Goal: Navigation & Orientation: Find specific page/section

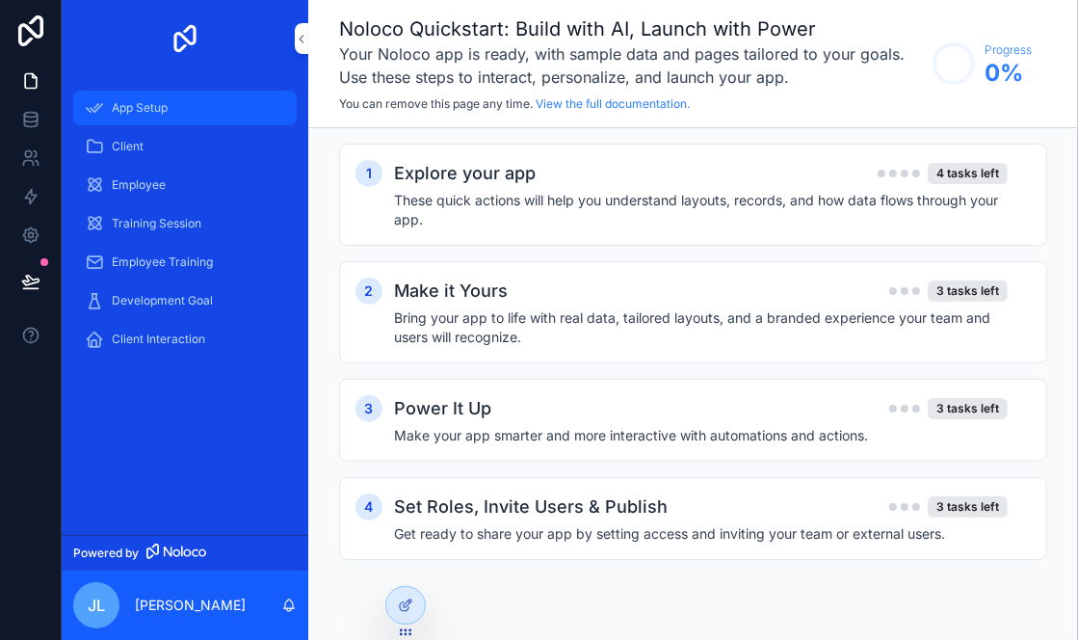
click at [148, 110] on span "App Setup" at bounding box center [140, 107] width 56 height 15
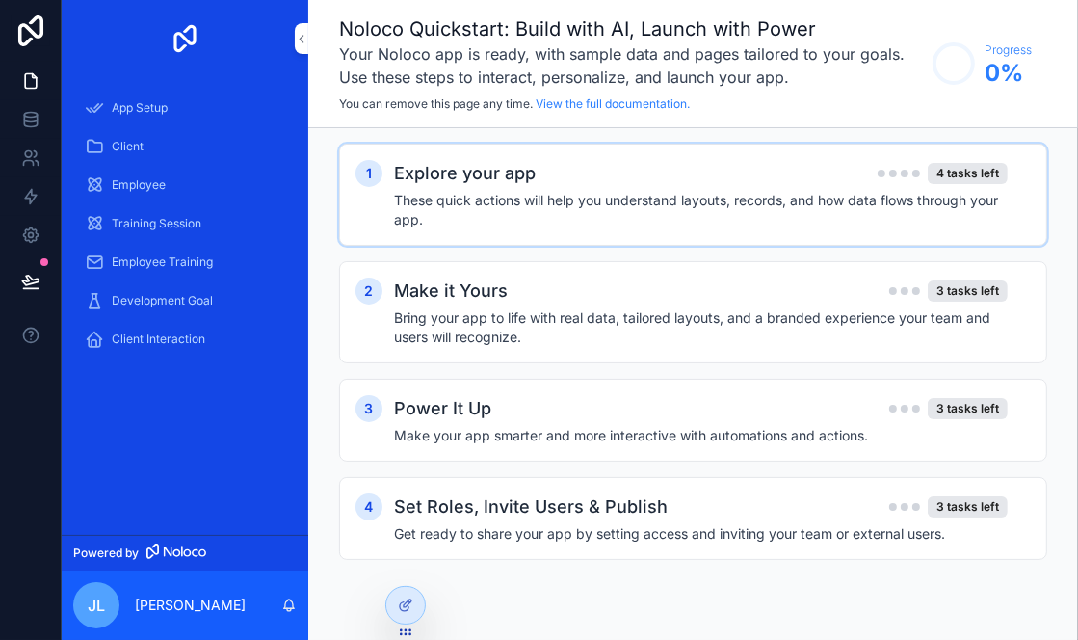
click at [483, 189] on div "Explore your app 4 tasks left These quick actions will help you understand layo…" at bounding box center [712, 194] width 637 height 69
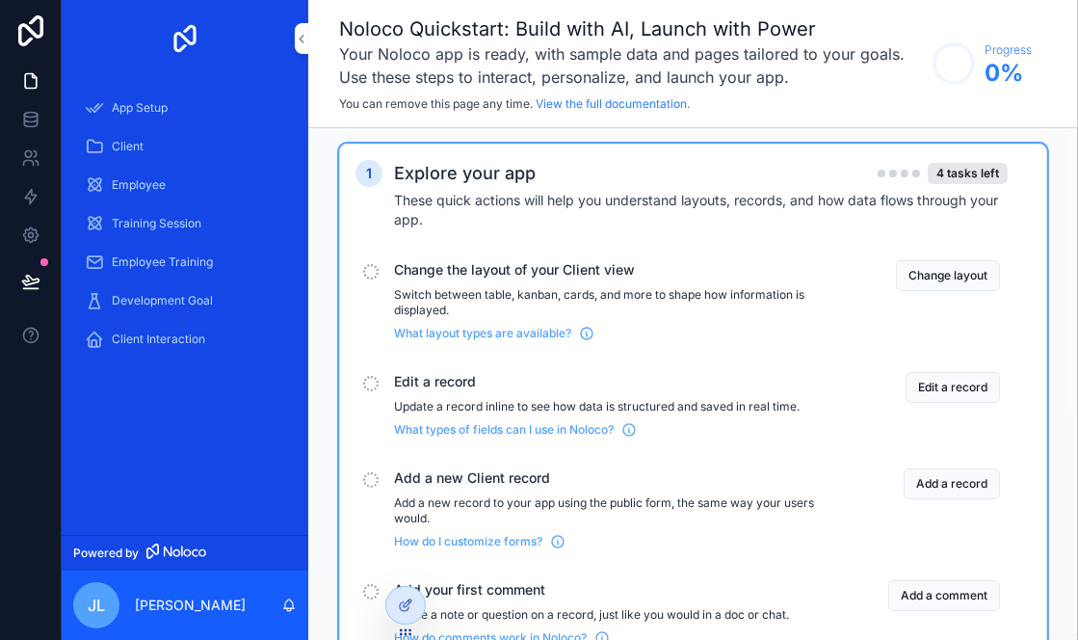
click at [483, 189] on div "Explore your app 4 tasks left These quick actions will help you understand layo…" at bounding box center [712, 194] width 637 height 69
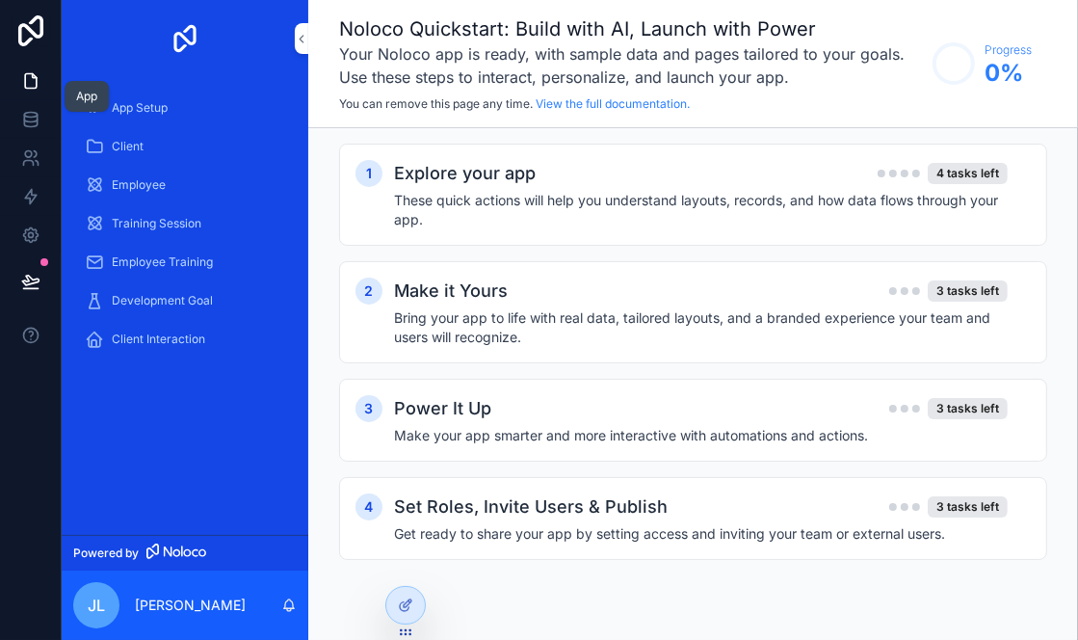
click at [28, 84] on icon at bounding box center [30, 80] width 19 height 19
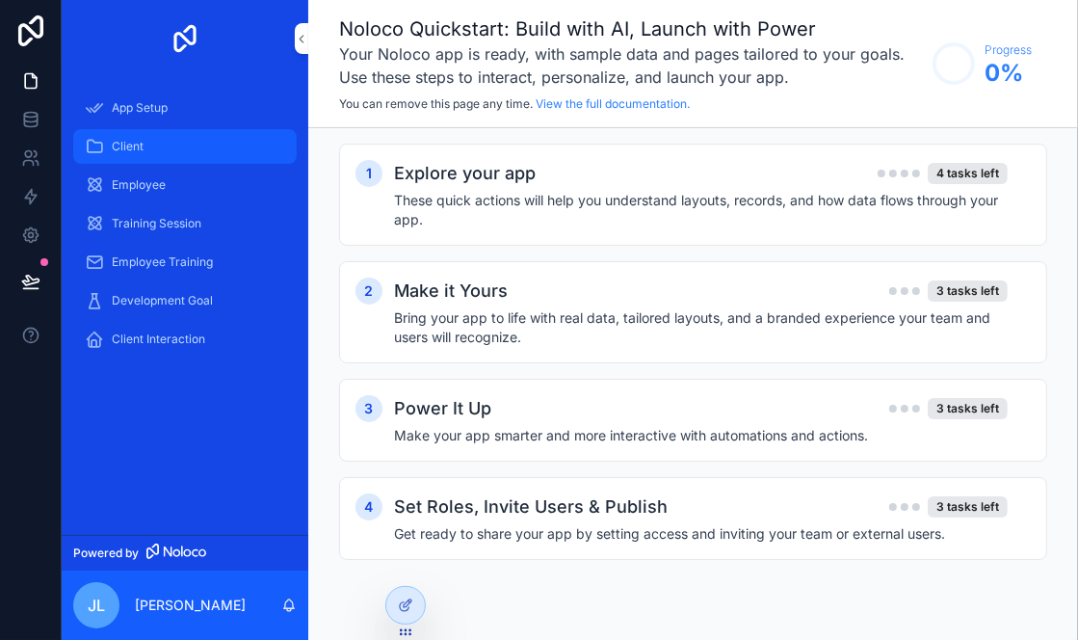
click at [143, 147] on span "Client" at bounding box center [128, 146] width 32 height 15
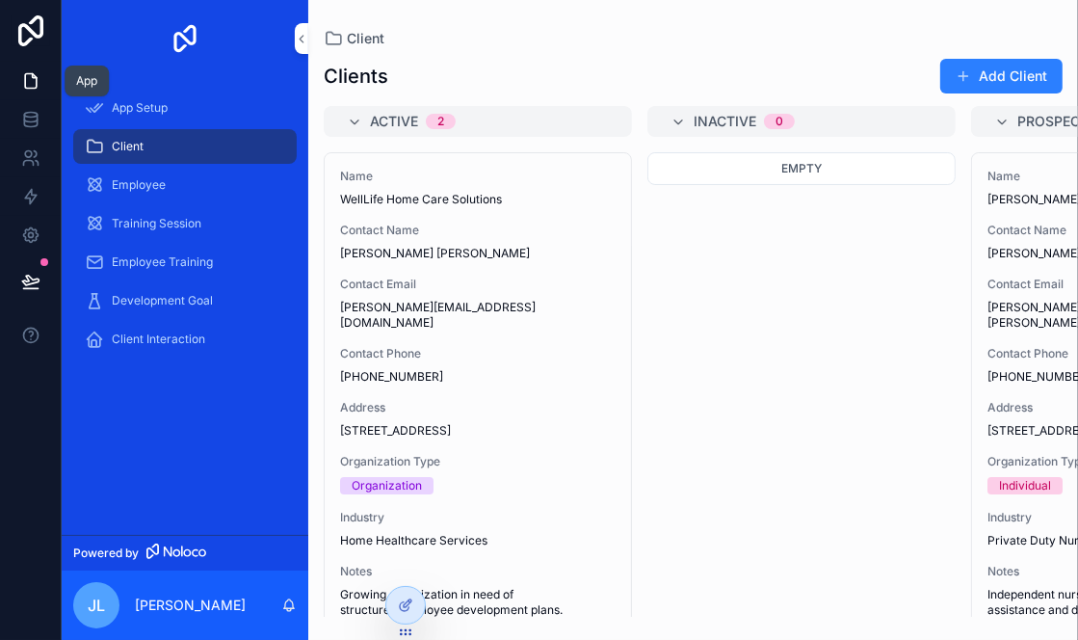
click at [32, 83] on icon at bounding box center [30, 80] width 19 height 19
click at [23, 41] on icon at bounding box center [31, 30] width 39 height 31
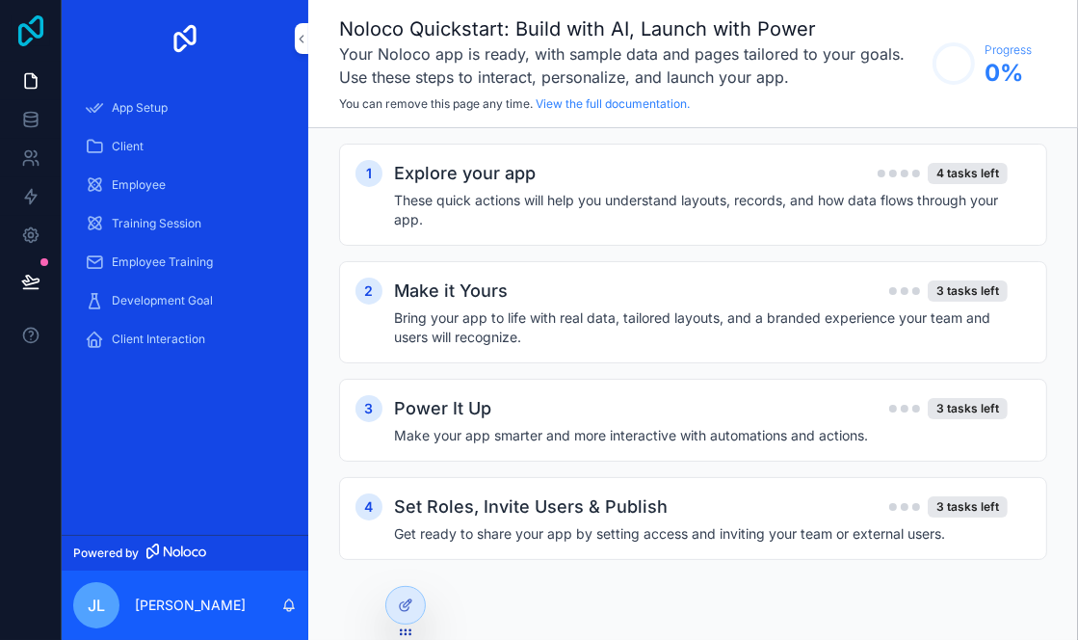
click at [34, 34] on icon at bounding box center [30, 30] width 25 height 31
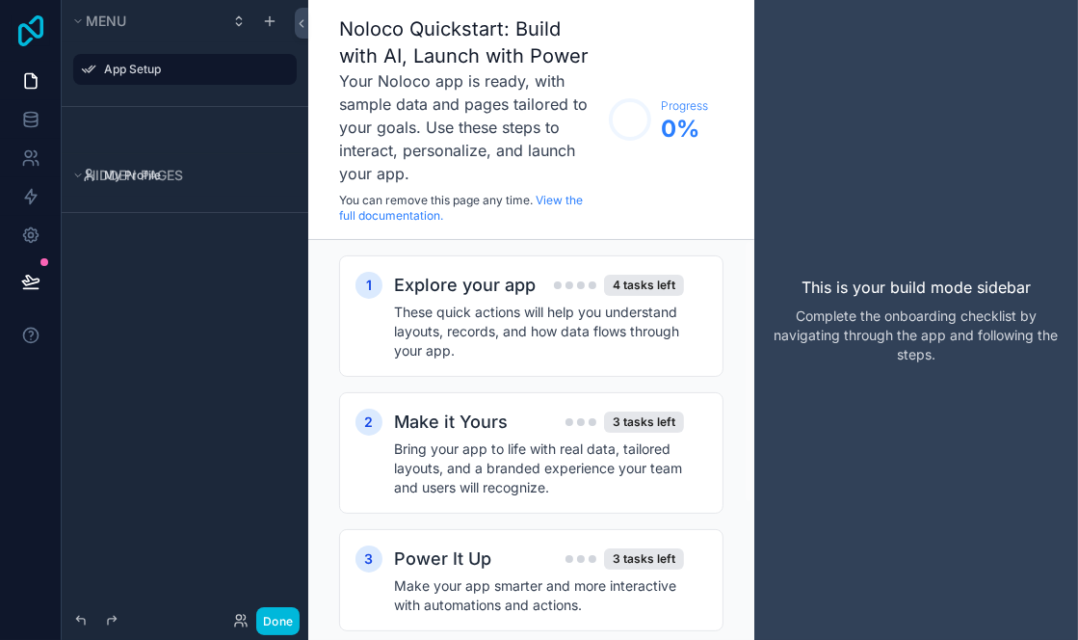
click at [27, 33] on icon at bounding box center [31, 30] width 39 height 31
